Goal: Entertainment & Leisure: Consume media (video, audio)

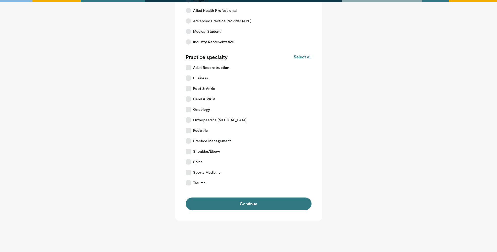
scroll to position [72, 0]
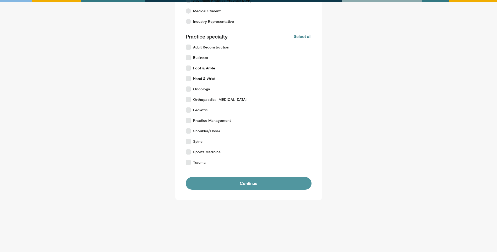
click at [290, 186] on button "Continue" at bounding box center [249, 183] width 126 height 13
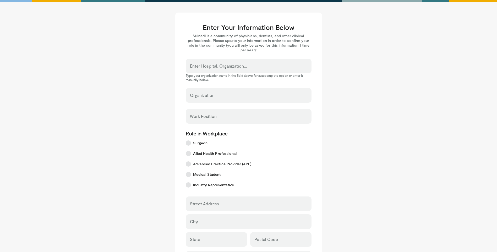
click at [274, 67] on input "Enter Hospital, Organization..." at bounding box center [248, 68] width 117 height 6
click at [391, 87] on main "Enter Your Information Below VuMedi is a community of physicians, dentists, and…" at bounding box center [248, 186] width 325 height 346
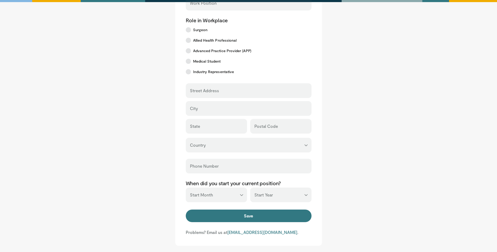
scroll to position [159, 0]
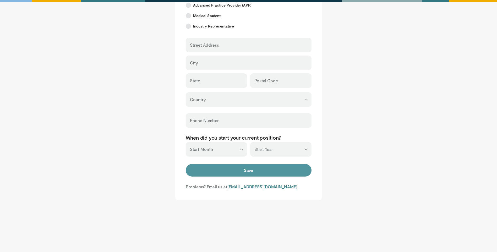
click at [295, 170] on button "Save" at bounding box center [249, 170] width 126 height 13
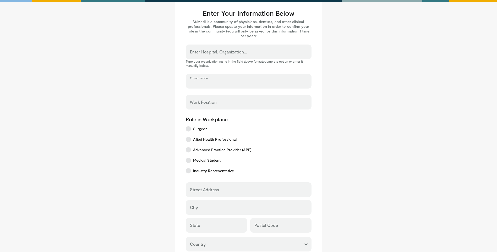
scroll to position [0, 0]
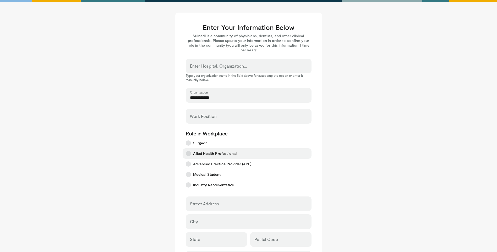
type input "**********"
click at [310, 155] on label "Allied Health Professional" at bounding box center [247, 153] width 129 height 10
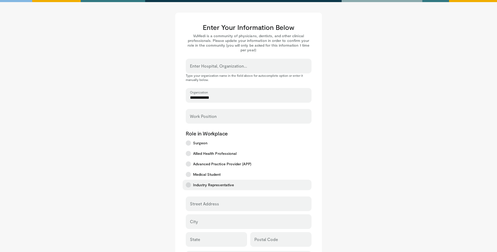
click at [214, 185] on span "Industry Representative" at bounding box center [213, 184] width 41 height 5
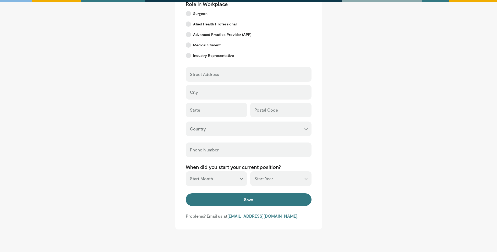
scroll to position [131, 0]
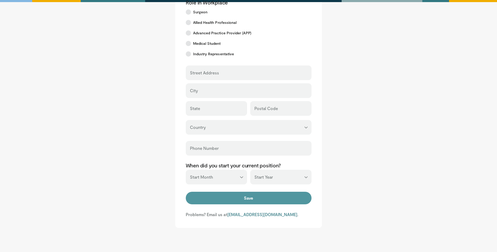
click at [303, 199] on button "Save" at bounding box center [249, 198] width 126 height 13
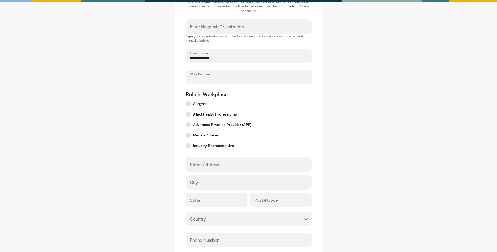
scroll to position [37, 0]
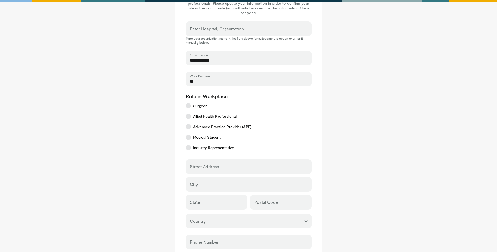
type input "*"
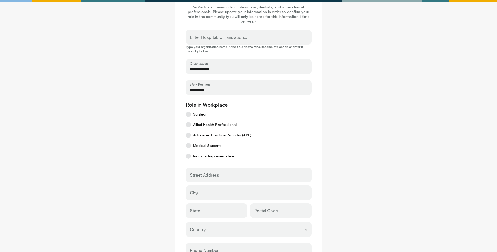
scroll to position [90, 0]
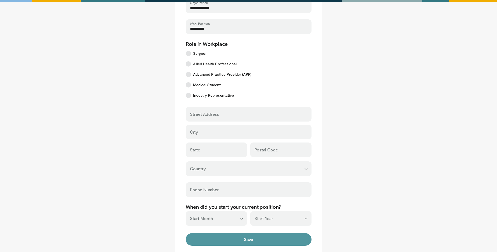
type input "*********"
click at [300, 243] on button "Save" at bounding box center [249, 239] width 126 height 13
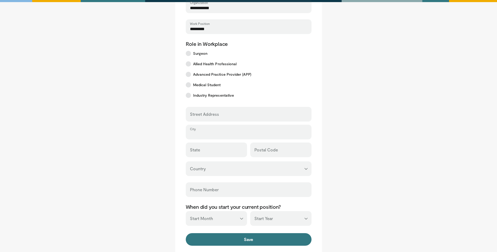
click at [294, 136] on input "City" at bounding box center [248, 135] width 117 height 6
type input "******"
type input "**********"
type input "***"
type input "*******"
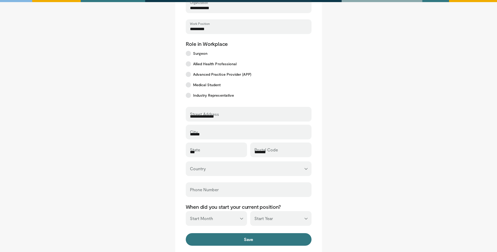
select select "**"
type input "**********"
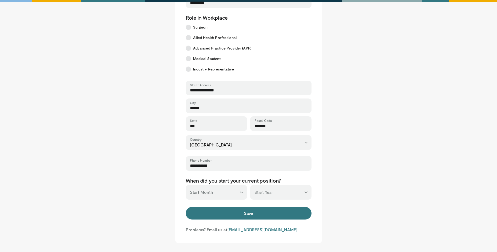
click at [238, 187] on select "*** ******* ******** ***** ***** *** **** **** ****** ********* ******* *******…" at bounding box center [216, 192] width 61 height 15
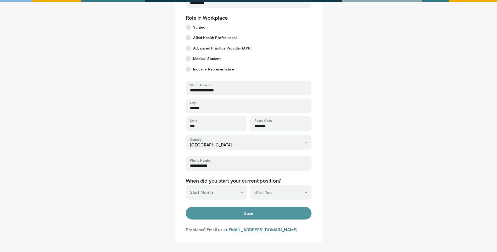
click at [246, 211] on button "Save" at bounding box center [249, 213] width 126 height 13
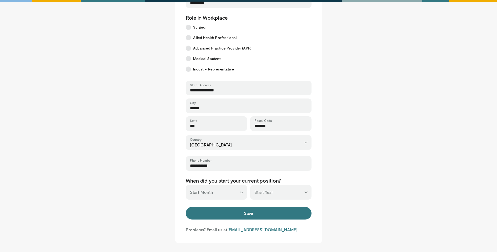
click at [235, 194] on select "*** ******* ******** ***** ***** *** **** **** ****** ********* ******* *******…" at bounding box center [216, 192] width 61 height 15
select select "*"
click at [186, 185] on select "*** ******* ******** ***** ***** *** **** **** ****** ********* ******* *******…" at bounding box center [216, 192] width 61 height 15
click at [285, 191] on select "*** **** **** **** **** **** **** **** **** **** **** **** **** **** **** **** …" at bounding box center [280, 192] width 61 height 15
select select "****"
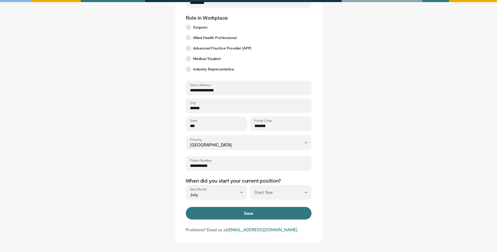
click at [250, 185] on select "*** **** **** **** **** **** **** **** **** **** **** **** **** **** **** **** …" at bounding box center [280, 192] width 61 height 15
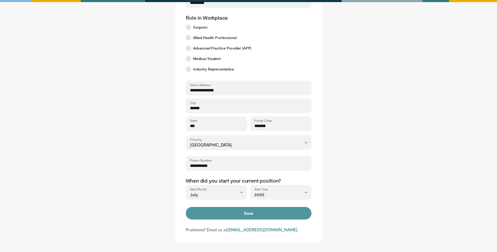
click at [288, 213] on button "Save" at bounding box center [249, 213] width 126 height 13
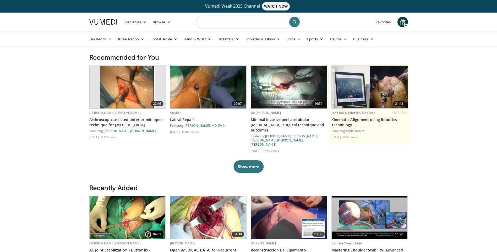
click at [227, 25] on input "Search topics, interventions" at bounding box center [248, 22] width 105 height 13
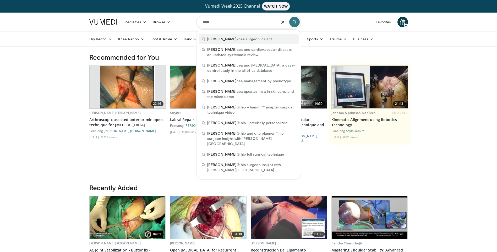
click at [228, 41] on span "[PERSON_NAME] knee surgeon insight" at bounding box center [239, 38] width 65 height 5
type input "**********"
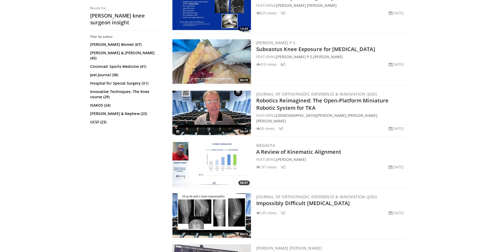
scroll to position [995, 0]
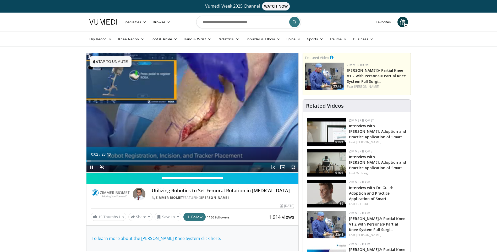
click at [293, 166] on span "Video Player" at bounding box center [293, 167] width 10 height 10
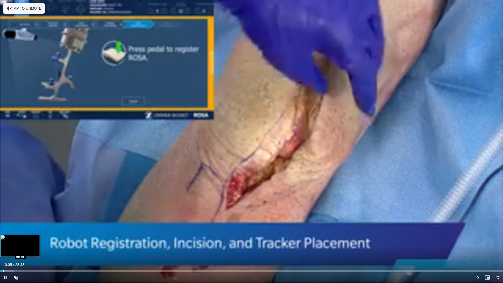
click at [3, 252] on div "Progress Bar" at bounding box center [3, 271] width 1 height 2
click at [8, 252] on div "Progress Bar" at bounding box center [8, 271] width 1 height 2
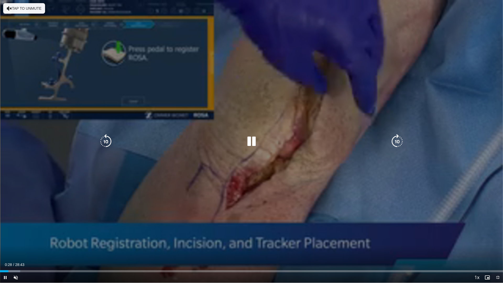
click at [17, 252] on div "Progress Bar" at bounding box center [10, 271] width 20 height 2
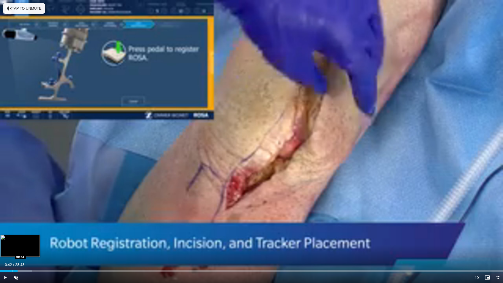
click at [12, 252] on div "01:00" at bounding box center [9, 271] width 18 height 2
click at [17, 252] on span "Video Player" at bounding box center [15, 277] width 10 height 10
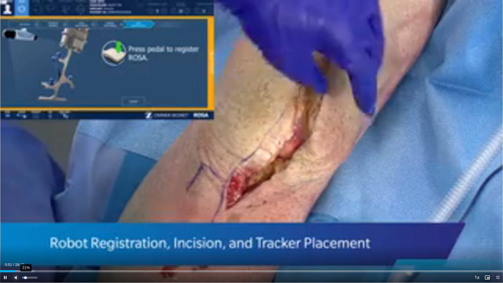
drag, startPoint x: 17, startPoint y: 275, endPoint x: 25, endPoint y: 275, distance: 8.2
click at [25, 252] on div "Mute 21%" at bounding box center [28, 277] width 37 height 10
click at [497, 252] on span "Video Player" at bounding box center [497, 277] width 10 height 10
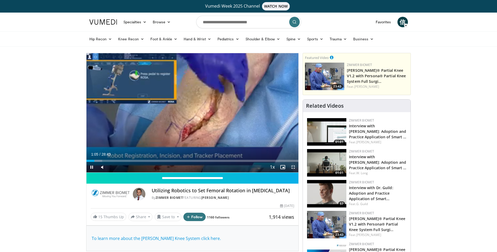
click at [294, 166] on span "Video Player" at bounding box center [293, 167] width 10 height 10
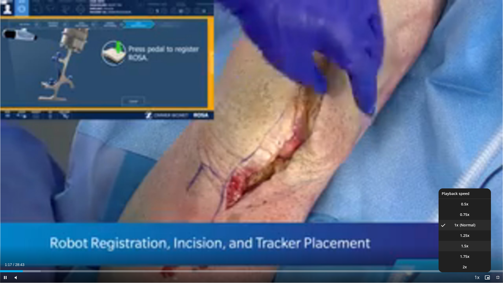
click at [471, 247] on li "1.5x" at bounding box center [465, 246] width 52 height 10
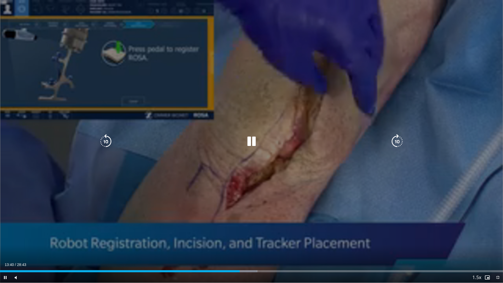
click at [252, 142] on icon "Video Player" at bounding box center [251, 141] width 15 height 15
click at [250, 140] on icon "Video Player" at bounding box center [251, 141] width 15 height 15
click at [253, 142] on icon "Video Player" at bounding box center [251, 141] width 15 height 15
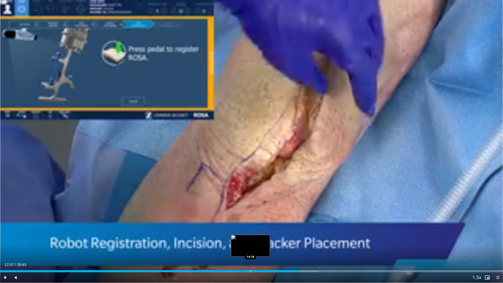
click at [249, 252] on div "Loaded : 63.31% 17:07 14:18" at bounding box center [251, 269] width 503 height 5
click at [256, 252] on div "Current Time 14:13 / Duration 28:43 Play Skip Backward Skip Forward Mute 21% Lo…" at bounding box center [251, 277] width 503 height 10
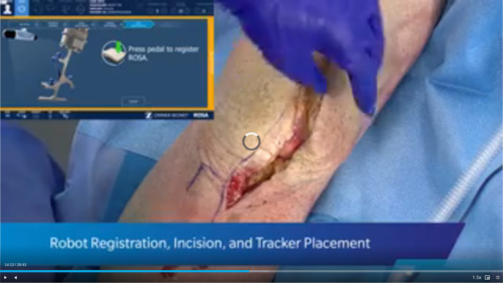
click at [221, 252] on div "Progress Bar" at bounding box center [221, 271] width 1 height 2
click at [210, 252] on div "Progress Bar" at bounding box center [210, 271] width 1 height 2
drag, startPoint x: 200, startPoint y: 272, endPoint x: 193, endPoint y: 272, distance: 6.5
click at [199, 252] on div "Loaded : 41.24% 11:49 11:23" at bounding box center [251, 271] width 503 height 2
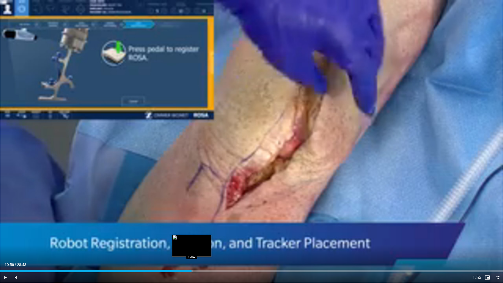
click at [191, 252] on div "Loaded : 38.34% 10:56 10:57" at bounding box center [251, 271] width 503 height 2
click at [180, 252] on div "10:56" at bounding box center [90, 271] width 180 height 2
click at [174, 252] on div "Progress Bar" at bounding box center [174, 271] width 1 height 2
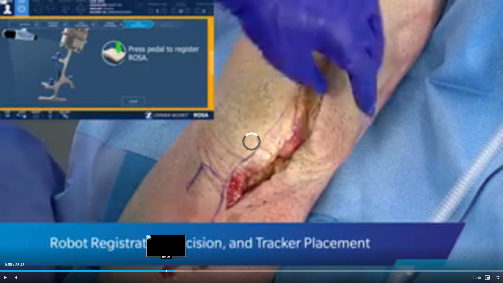
click at [166, 252] on div "Progress Bar" at bounding box center [166, 271] width 1 height 2
click at [159, 252] on div "Current Time 9:29 / Duration 28:43 Play Skip Backward Skip Forward Mute 21% Loa…" at bounding box center [251, 277] width 503 height 10
click at [153, 252] on div "Progress Bar" at bounding box center [153, 271] width 1 height 2
click at [160, 252] on div "Progress Bar" at bounding box center [161, 271] width 19 height 2
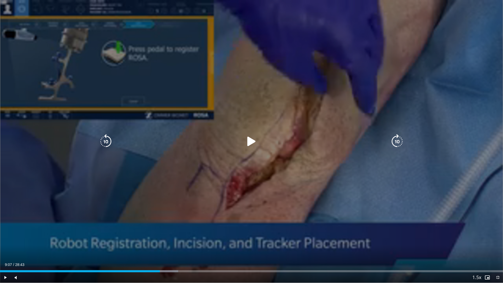
click at [248, 139] on icon "Video Player" at bounding box center [251, 141] width 15 height 15
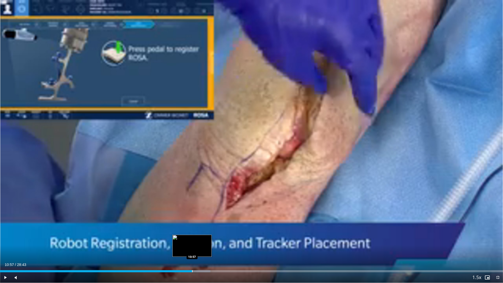
drag, startPoint x: 186, startPoint y: 271, endPoint x: 192, endPoint y: 271, distance: 6.3
click at [192, 252] on div "Progress Bar" at bounding box center [192, 271] width 1 height 2
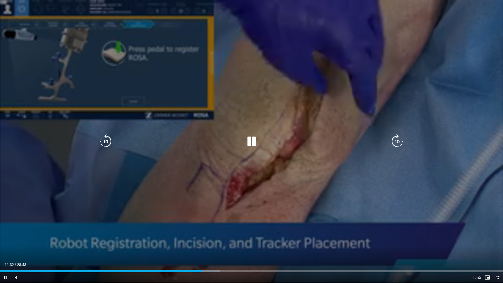
click at [237, 215] on div "10 seconds Tap to unmute" at bounding box center [251, 141] width 503 height 283
click at [249, 141] on icon "Video Player" at bounding box center [251, 141] width 15 height 15
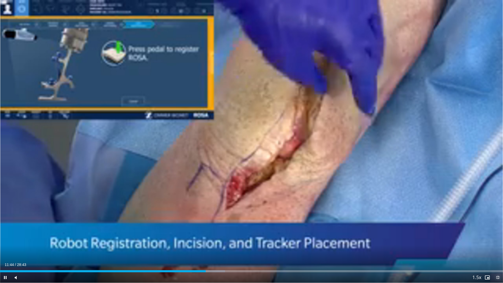
click at [499, 252] on span "Video Player" at bounding box center [497, 277] width 10 height 10
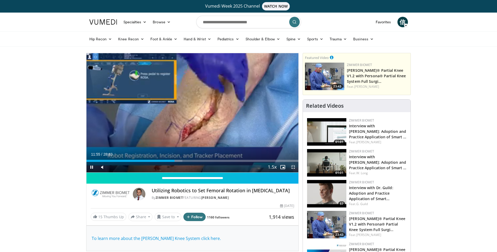
click at [294, 168] on span "Video Player" at bounding box center [293, 167] width 10 height 10
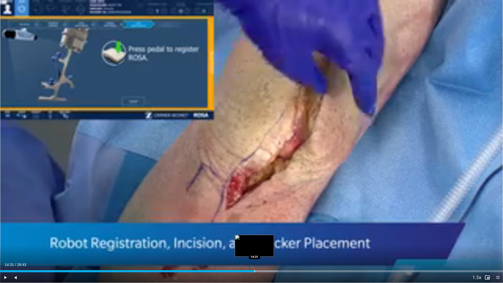
click at [254, 252] on div "Loaded : 55.18% 14:31 14:31" at bounding box center [251, 271] width 503 height 2
click at [248, 252] on div "Loaded : 55.18% 14:34 14:08" at bounding box center [251, 269] width 503 height 5
click at [253, 252] on div "Loaded : 55.18% 14:43 14:25" at bounding box center [251, 269] width 503 height 5
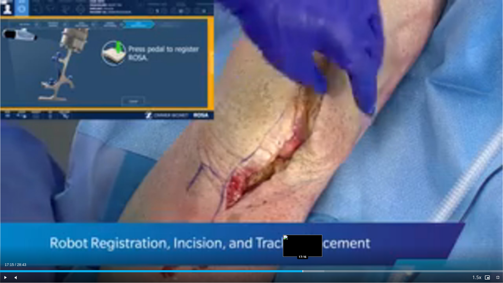
click at [302, 252] on div "Loaded : 64.47% 17:15 17:16" at bounding box center [251, 271] width 503 height 2
click at [297, 252] on div "Loaded : 64.47% 17:16 17:00" at bounding box center [251, 271] width 503 height 2
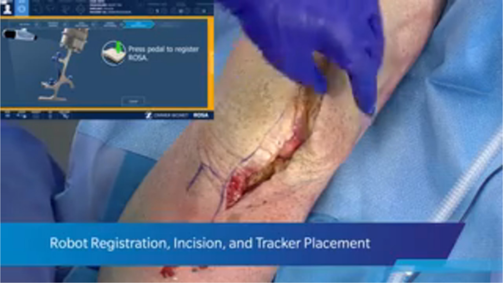
click at [292, 252] on video-js "**********" at bounding box center [251, 141] width 503 height 283
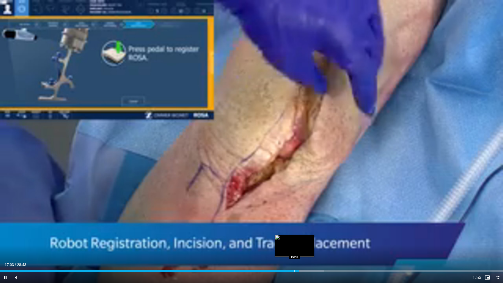
click at [294, 252] on div "Progress Bar" at bounding box center [294, 271] width 1 height 2
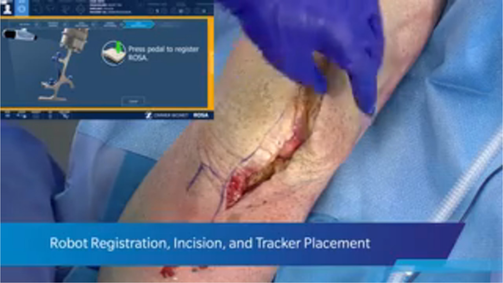
click at [250, 142] on div "10 seconds Tap to unmute" at bounding box center [251, 141] width 503 height 283
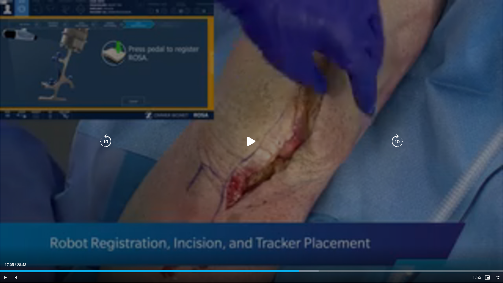
click at [255, 140] on icon "Video Player" at bounding box center [251, 141] width 15 height 15
click at [254, 141] on icon "Video Player" at bounding box center [251, 141] width 15 height 15
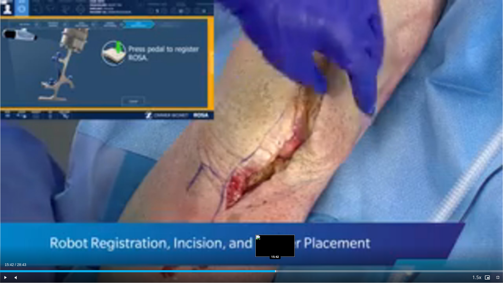
click at [275, 252] on div "Progress Bar" at bounding box center [275, 271] width 1 height 2
click at [289, 252] on div "Progress Bar" at bounding box center [289, 271] width 1 height 2
click at [291, 252] on div "Progress Bar" at bounding box center [290, 271] width 1 height 2
click at [278, 252] on div "Loaded : 55.76% 15:52 15:53" at bounding box center [251, 271] width 503 height 2
click at [255, 142] on div "10 seconds Tap to unmute" at bounding box center [251, 141] width 503 height 283
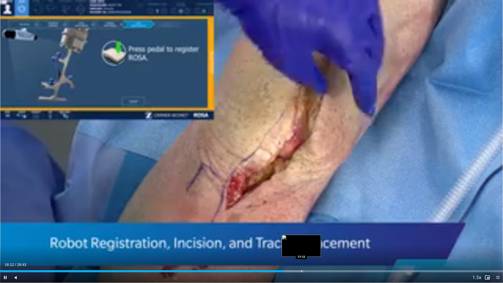
click at [301, 252] on div "Progress Bar" at bounding box center [301, 271] width 1 height 2
click at [307, 252] on div "Progress Bar" at bounding box center [307, 271] width 1 height 2
click at [301, 252] on div "Loaded : 65.04% 17:41 17:11" at bounding box center [251, 269] width 503 height 5
click at [291, 252] on div "Current Time 17:12 / Duration 28:43 Pause Skip Backward Skip Forward Mute 21% L…" at bounding box center [251, 277] width 503 height 10
click at [291, 252] on div "Progress Bar" at bounding box center [291, 271] width 1 height 2
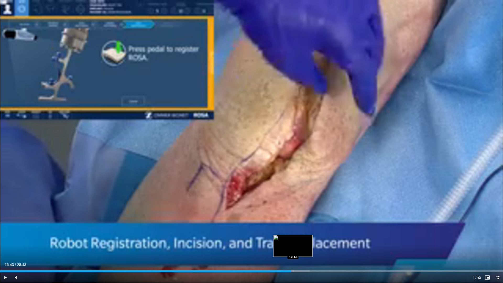
click at [293, 252] on div "Progress Bar" at bounding box center [293, 271] width 1 height 2
click at [298, 252] on div "Progress Bar" at bounding box center [298, 271] width 1 height 2
click at [302, 252] on div "Progress Bar" at bounding box center [302, 271] width 1 height 2
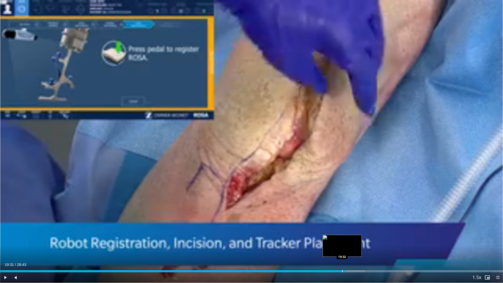
click at [342, 252] on div "19:31" at bounding box center [172, 271] width 345 height 2
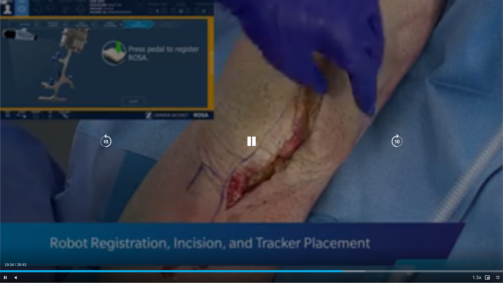
click at [250, 155] on div "10 seconds Tap to unmute" at bounding box center [251, 141] width 503 height 283
click at [245, 142] on icon "Video Player" at bounding box center [251, 141] width 15 height 15
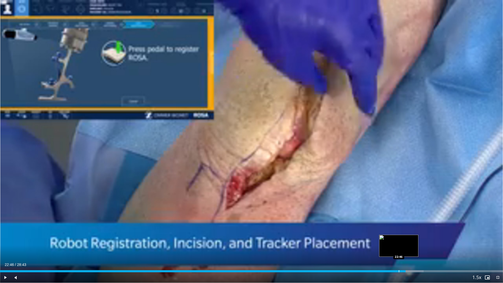
click at [399, 252] on div "Progress Bar" at bounding box center [399, 271] width 1 height 2
click at [397, 252] on div "Progress Bar" at bounding box center [397, 271] width 1 height 2
click at [394, 252] on div "Loaded : 84.23% 22:42 22:30" at bounding box center [251, 271] width 503 height 2
click at [390, 252] on div "Progress Bar" at bounding box center [390, 271] width 1 height 2
click at [383, 252] on video-js "**********" at bounding box center [251, 141] width 503 height 283
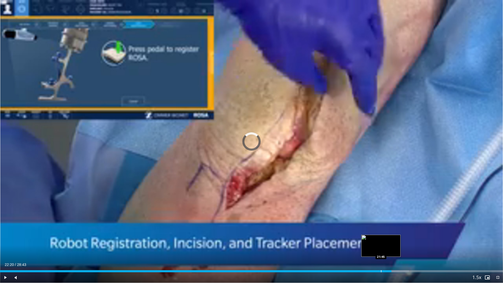
click at [381, 252] on div "Progress Bar" at bounding box center [381, 271] width 1 height 2
click at [373, 252] on div "Progress Bar" at bounding box center [373, 271] width 1 height 2
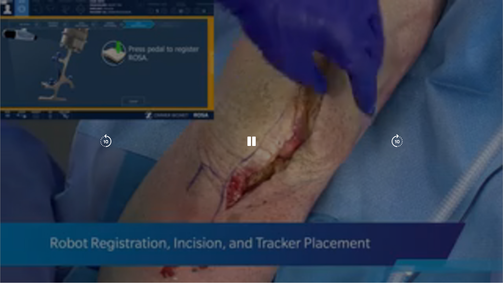
click at [367, 252] on video-js "**********" at bounding box center [251, 141] width 503 height 283
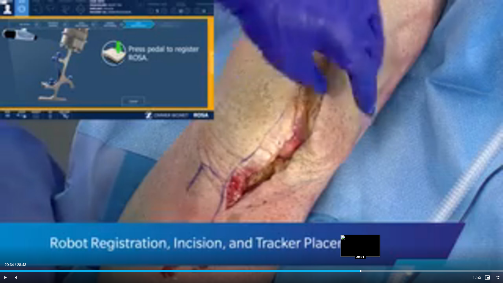
click at [360, 252] on div "Progress Bar" at bounding box center [360, 271] width 1 height 2
click at [354, 252] on div "Loaded : 75.41% 20:12 20:14" at bounding box center [251, 271] width 503 height 2
click at [359, 252] on div "Progress Bar" at bounding box center [359, 271] width 1 height 2
click at [363, 252] on div "Progress Bar" at bounding box center [363, 271] width 1 height 2
click at [377, 252] on div "Progress Bar" at bounding box center [374, 271] width 28 height 2
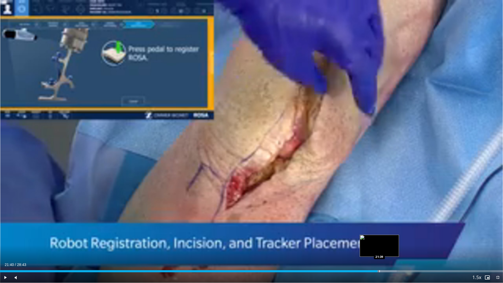
click at [380, 252] on div "Progress Bar" at bounding box center [379, 271] width 1 height 2
click at [383, 252] on div "Progress Bar" at bounding box center [383, 271] width 1 height 2
click at [395, 252] on div "Loaded : 80.01% 21:53 22:31" at bounding box center [251, 269] width 503 height 5
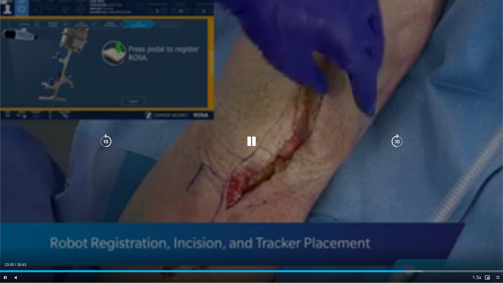
click at [364, 216] on div "10 seconds Tap to unmute" at bounding box center [251, 141] width 503 height 283
click at [248, 141] on icon "Video Player" at bounding box center [251, 141] width 15 height 15
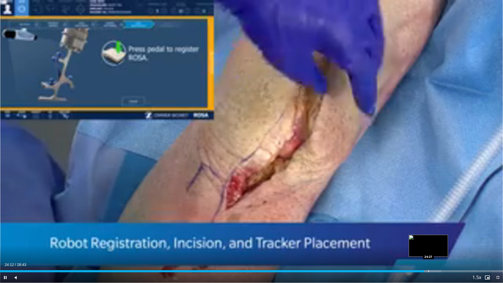
click at [428, 252] on div "Progress Bar" at bounding box center [428, 271] width 1 height 2
click at [434, 252] on div "Progress Bar" at bounding box center [434, 271] width 1 height 2
click at [440, 252] on div "Loaded : 89.22% 24:48 25:08" at bounding box center [251, 271] width 503 height 2
click at [444, 252] on div "Progress Bar" at bounding box center [444, 271] width 1 height 2
click at [451, 252] on div "Loaded : 90.62% 25:21 25:42" at bounding box center [251, 271] width 503 height 2
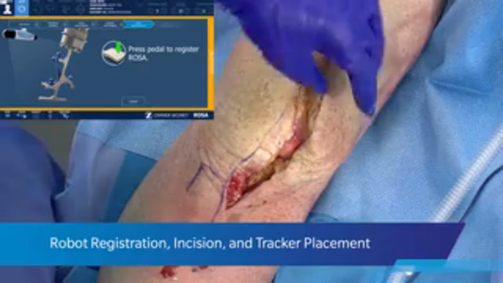
click at [456, 252] on div "10 seconds Tap to unmute" at bounding box center [251, 141] width 503 height 283
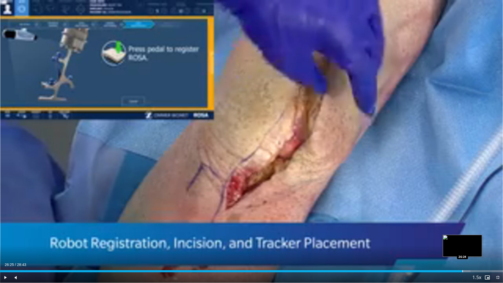
click at [463, 252] on div "Progress Bar" at bounding box center [462, 271] width 1 height 2
click at [470, 252] on div "Progress Bar" at bounding box center [470, 271] width 1 height 2
click at [473, 252] on div "Progress Bar" at bounding box center [473, 271] width 1 height 2
click at [477, 252] on div "Progress Bar" at bounding box center [477, 271] width 1 height 2
click at [485, 252] on div "Progress Bar" at bounding box center [485, 271] width 1 height 2
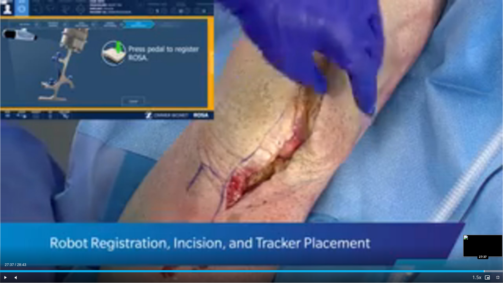
click at [484, 252] on div "Progress Bar" at bounding box center [484, 271] width 1 height 2
click at [489, 252] on div "Progress Bar" at bounding box center [489, 271] width 1 height 2
click at [486, 252] on div "Progress Bar" at bounding box center [486, 271] width 1 height 2
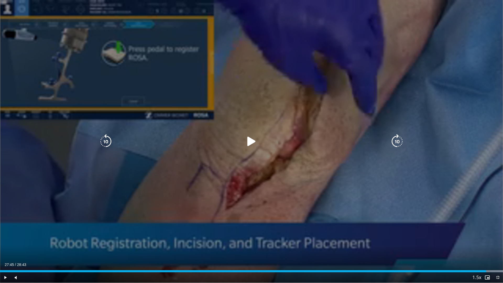
click at [242, 155] on div "10 seconds Tap to unmute" at bounding box center [251, 141] width 503 height 283
click at [251, 145] on icon "Video Player" at bounding box center [251, 141] width 15 height 15
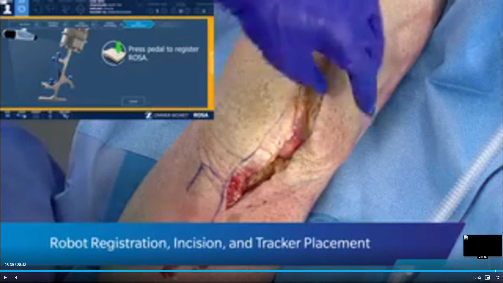
click at [495, 252] on div "Progress Bar" at bounding box center [495, 271] width 1 height 2
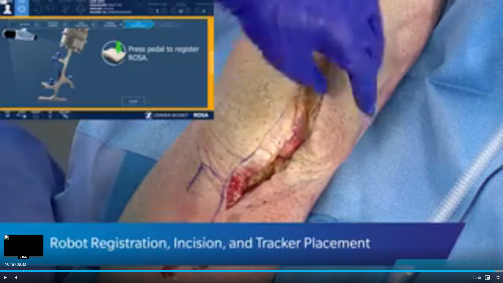
click at [24, 252] on div "Progress Bar" at bounding box center [24, 271] width 1 height 2
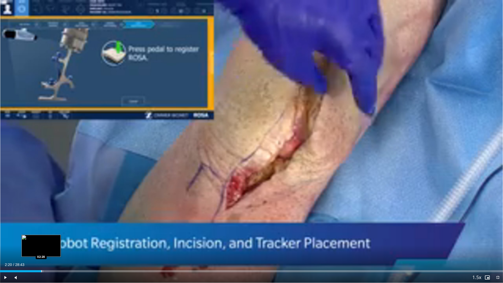
click at [41, 252] on div "Progress Bar" at bounding box center [41, 271] width 1 height 2
click at [53, 252] on div "Progress Bar" at bounding box center [53, 271] width 1 height 2
click at [69, 252] on div "Progress Bar" at bounding box center [69, 271] width 1 height 2
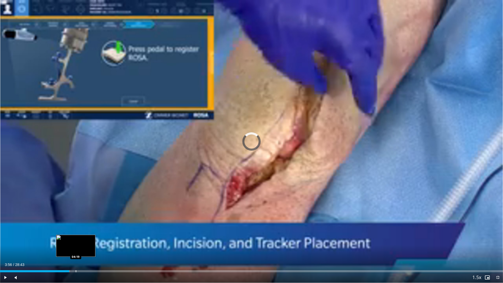
click at [76, 252] on div "Progress Bar" at bounding box center [76, 271] width 1 height 2
drag, startPoint x: 80, startPoint y: 271, endPoint x: 83, endPoint y: 271, distance: 2.9
click at [80, 252] on div "Progress Bar" at bounding box center [80, 271] width 1 height 2
click at [90, 252] on div "Loaded : 18.01% 05:09 05:07" at bounding box center [251, 271] width 503 height 2
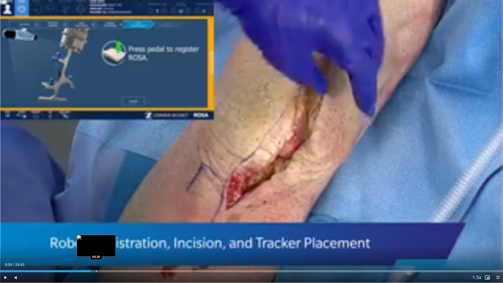
drag, startPoint x: 96, startPoint y: 271, endPoint x: 113, endPoint y: 271, distance: 16.5
click at [98, 252] on div "Loaded : 0.00% 05:09 05:29" at bounding box center [251, 271] width 503 height 2
click at [113, 252] on div "Progress Bar" at bounding box center [113, 271] width 1 height 2
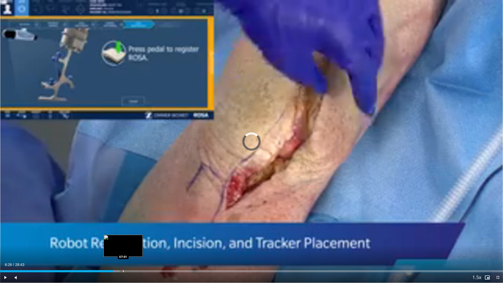
click at [123, 252] on div "Progress Bar" at bounding box center [123, 271] width 1 height 2
click at [133, 252] on div "Progress Bar" at bounding box center [133, 271] width 1 height 2
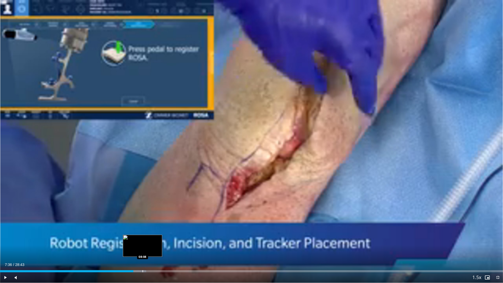
drag, startPoint x: 143, startPoint y: 271, endPoint x: 149, endPoint y: 272, distance: 6.0
click at [143, 252] on div "Progress Bar" at bounding box center [143, 271] width 1 height 2
click at [158, 252] on div "Progress Bar" at bounding box center [158, 271] width 1 height 2
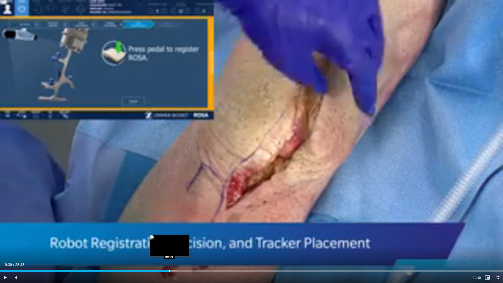
drag, startPoint x: 169, startPoint y: 272, endPoint x: 176, endPoint y: 271, distance: 6.8
click at [169, 252] on div "Progress Bar" at bounding box center [169, 271] width 1 height 2
click at [178, 252] on div "Loaded : 37.17% 10:10 10:12" at bounding box center [251, 271] width 503 height 2
click at [179, 252] on div "Progress Bar" at bounding box center [179, 271] width 1 height 2
click at [499, 252] on span "Video Player" at bounding box center [497, 277] width 10 height 10
